Goal: Information Seeking & Learning: Learn about a topic

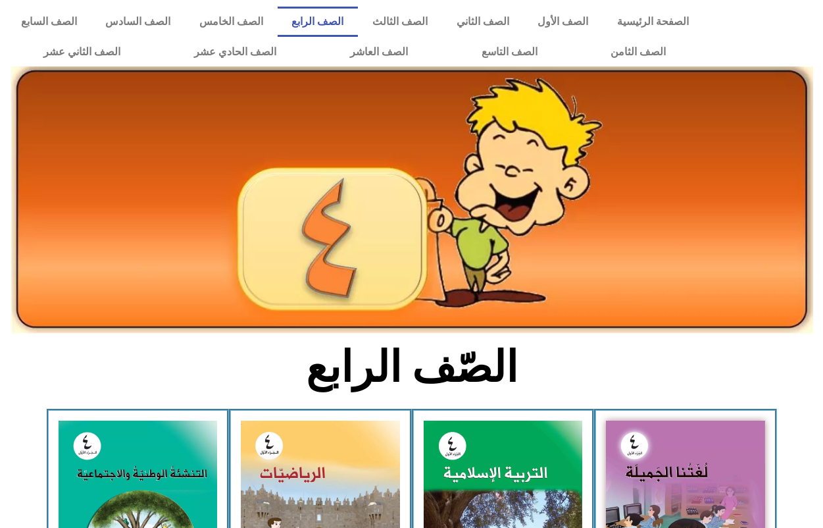
scroll to position [165, 0]
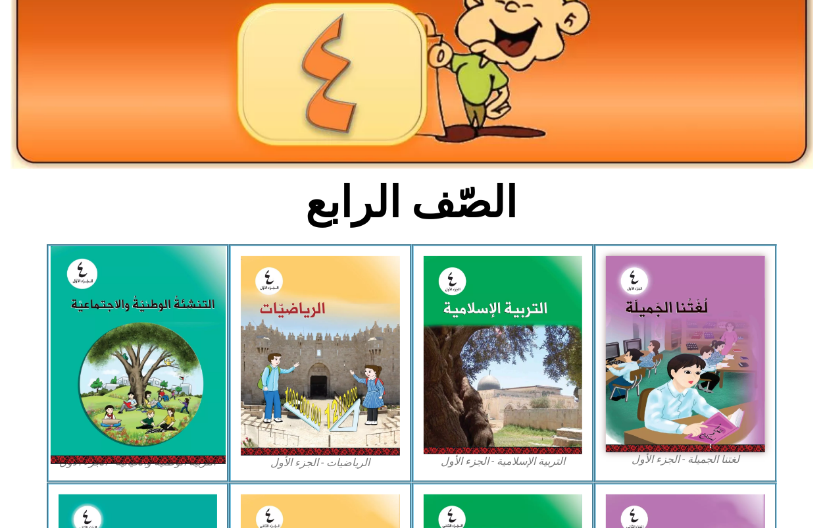
click at [137, 329] on img at bounding box center [137, 355] width 175 height 218
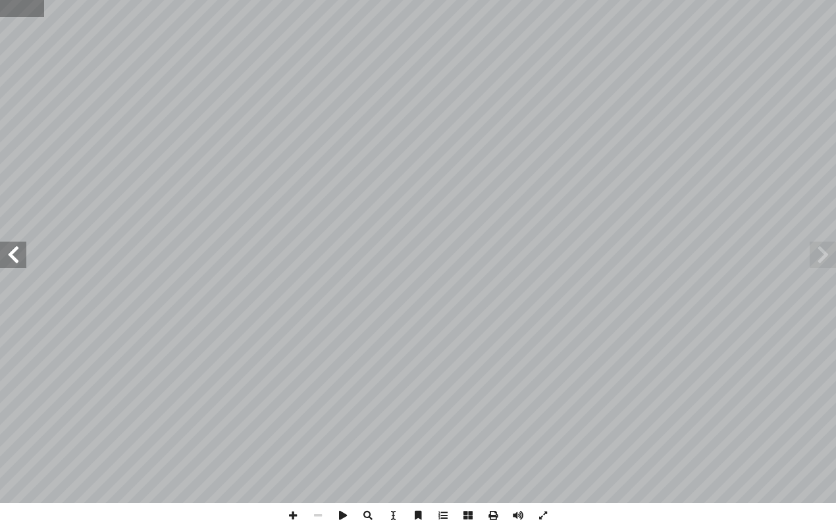
click at [14, 11] on input "text" at bounding box center [22, 8] width 44 height 17
type input "**"
click at [11, 259] on span at bounding box center [13, 255] width 26 height 26
click at [11, 257] on span at bounding box center [13, 255] width 26 height 26
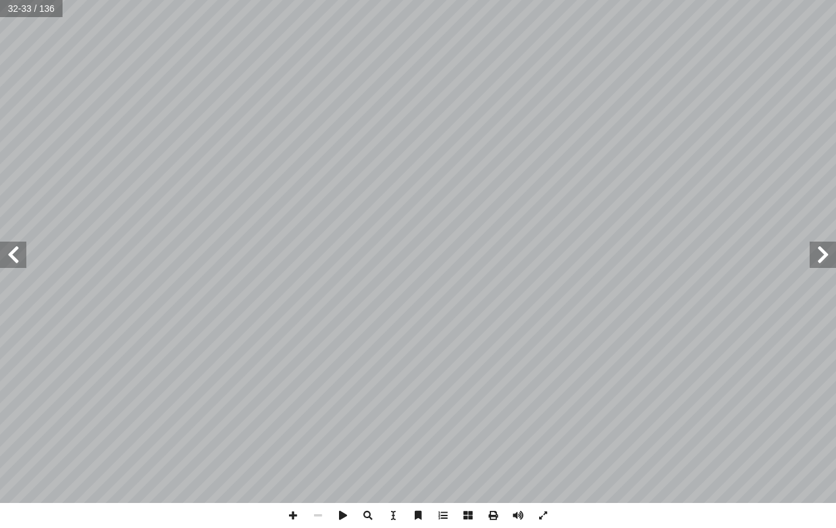
click at [11, 257] on span at bounding box center [13, 255] width 26 height 26
click at [3, 245] on span at bounding box center [13, 255] width 26 height 26
click at [0, 120] on html "الصفحة الرئيسية الصف الأول الصف الثاني الصف الثالث الصف الرابع الصف الخامس الصف…" at bounding box center [418, 60] width 836 height 120
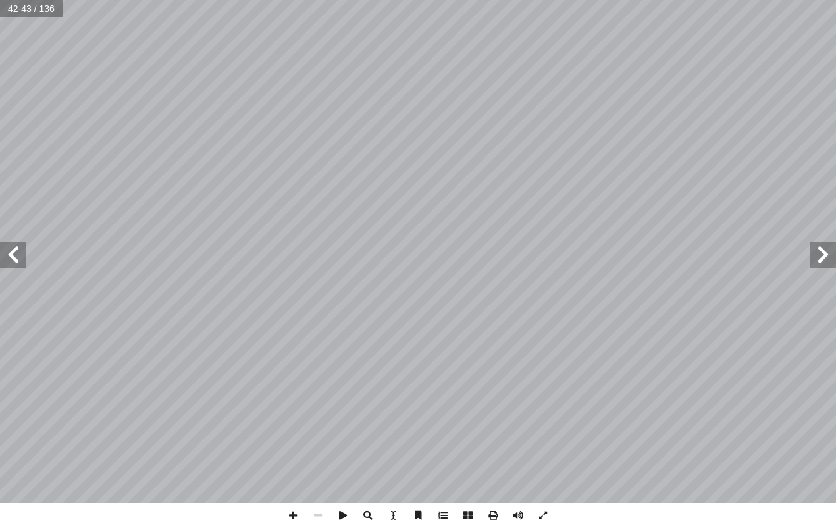
click at [14, 250] on span at bounding box center [13, 255] width 26 height 26
click at [18, 261] on span at bounding box center [13, 255] width 26 height 26
click at [14, 257] on span at bounding box center [13, 255] width 26 height 26
click at [823, 253] on span at bounding box center [823, 255] width 26 height 26
click at [16, 247] on span at bounding box center [13, 255] width 26 height 26
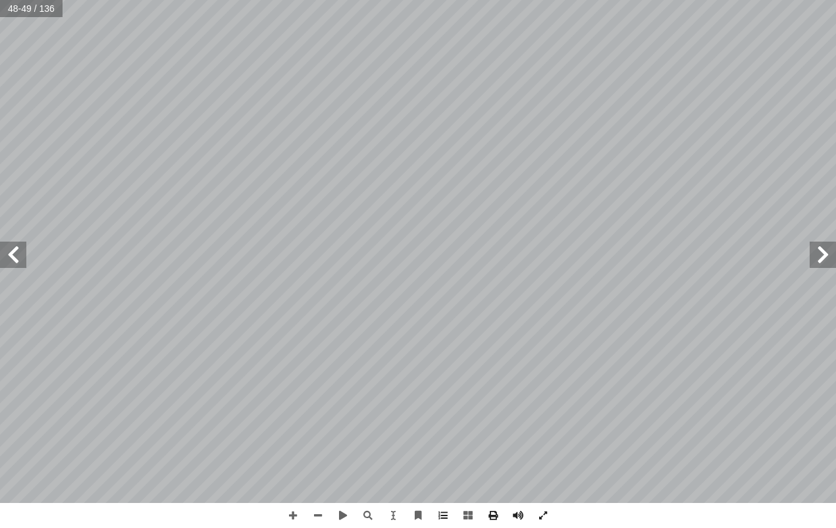
click at [20, 259] on span at bounding box center [13, 255] width 26 height 26
click at [827, 254] on span at bounding box center [823, 255] width 26 height 26
